Goal: Find specific page/section: Locate item on page

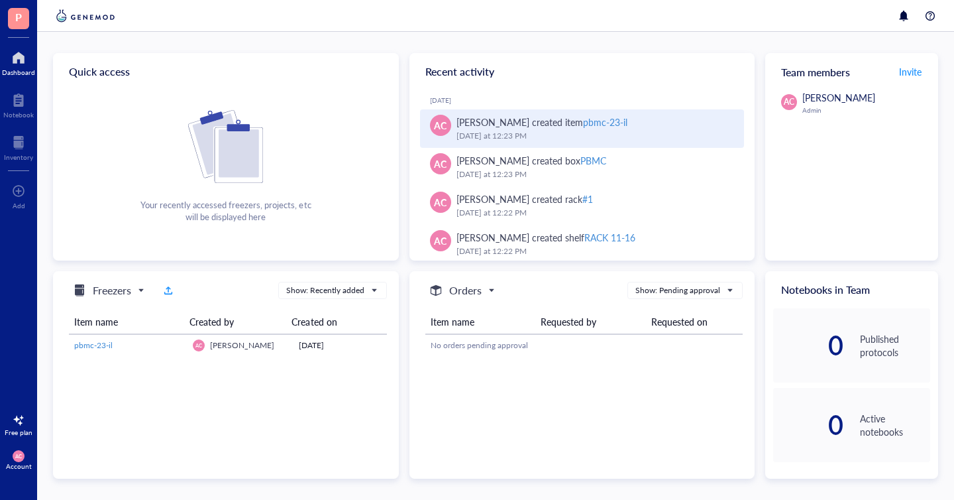
click at [520, 131] on div "[DATE] 12:23 PM" at bounding box center [596, 135] width 278 height 13
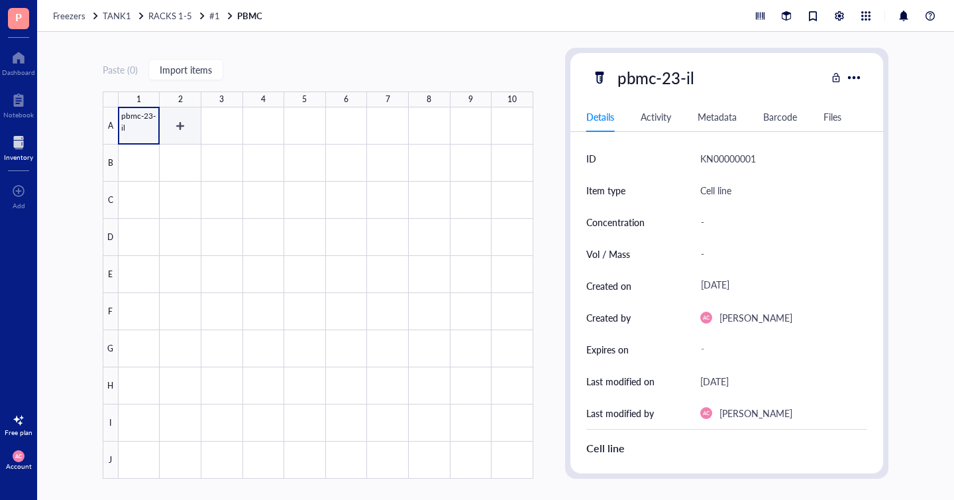
click at [180, 129] on div at bounding box center [326, 292] width 415 height 371
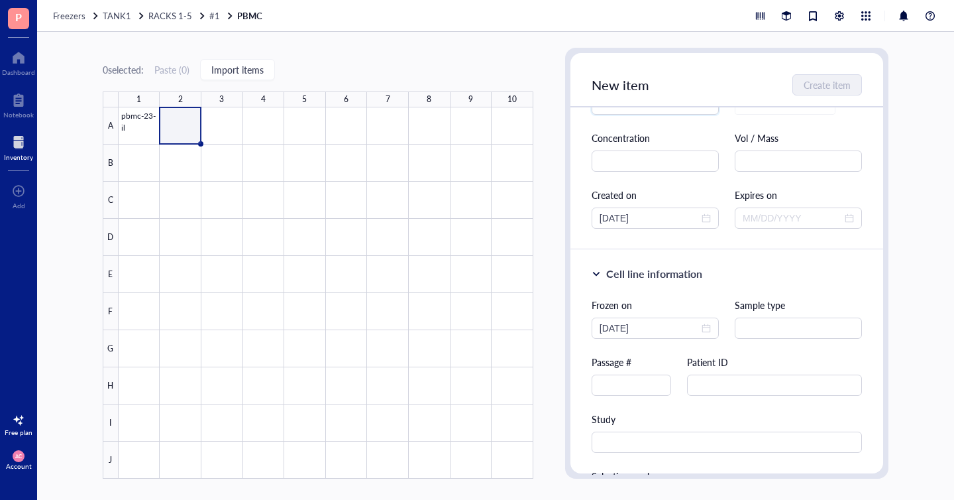
scroll to position [229, 0]
